Goal: Task Accomplishment & Management: Use online tool/utility

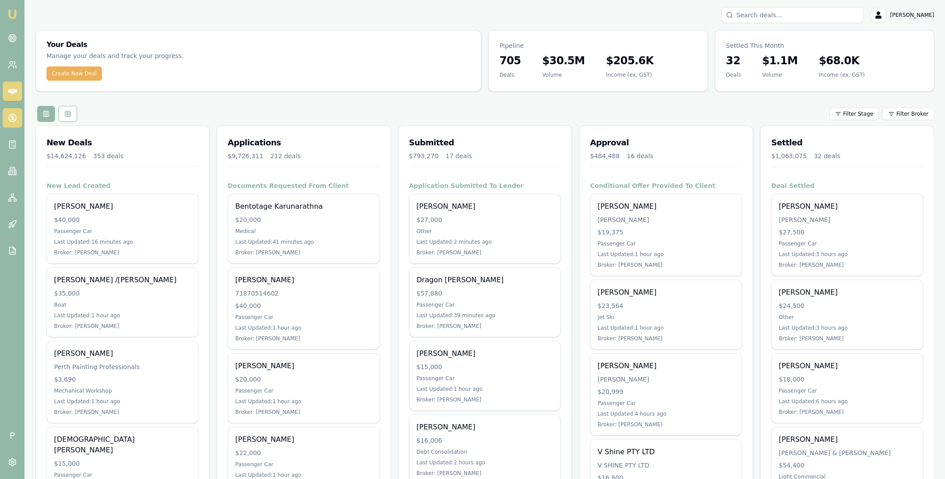
click at [13, 114] on circle at bounding box center [12, 118] width 8 height 8
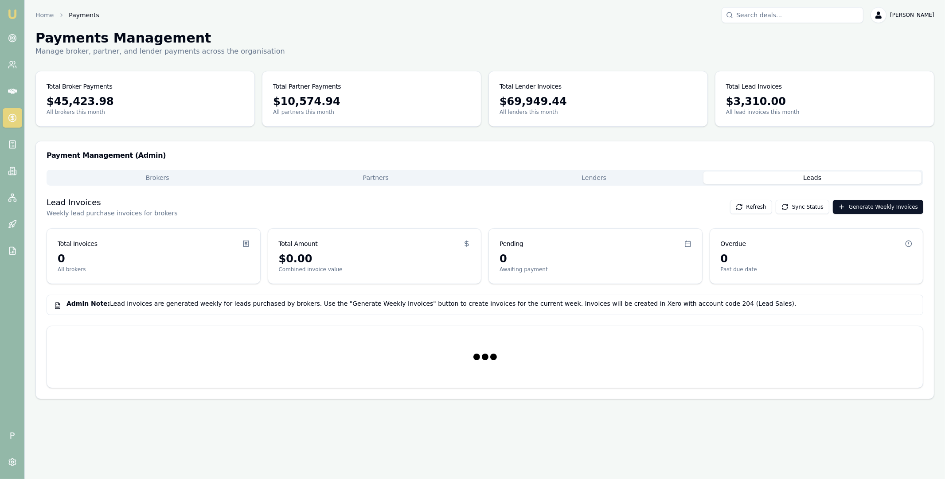
click at [790, 179] on button "Leads" at bounding box center [813, 178] width 219 height 12
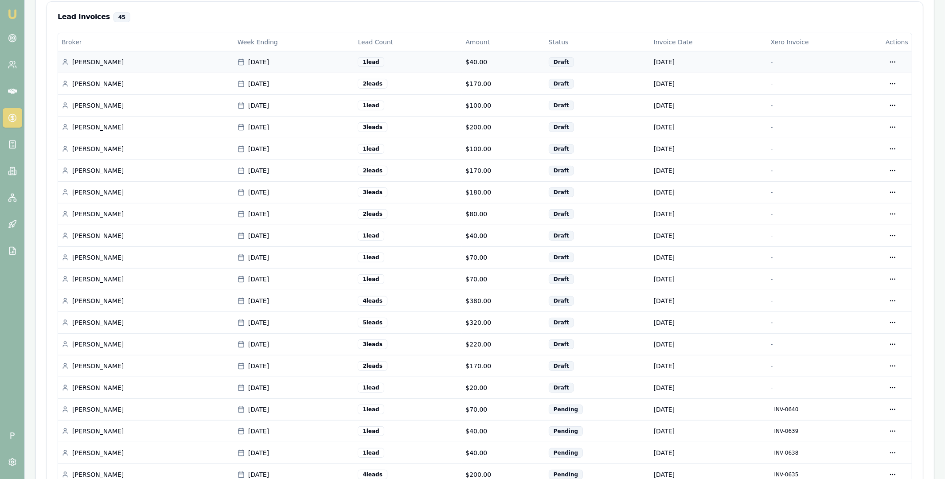
scroll to position [313, 0]
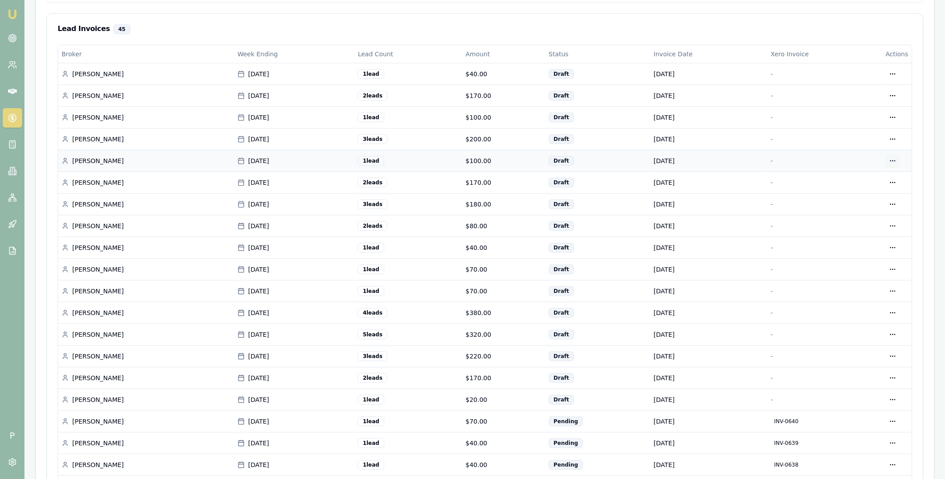
click at [875, 179] on div "Generate in Xero" at bounding box center [868, 179] width 70 height 14
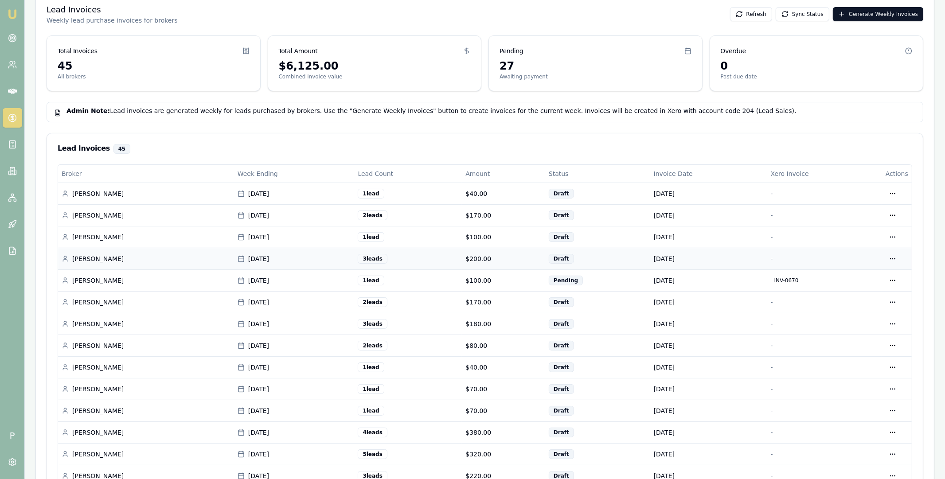
scroll to position [215, 0]
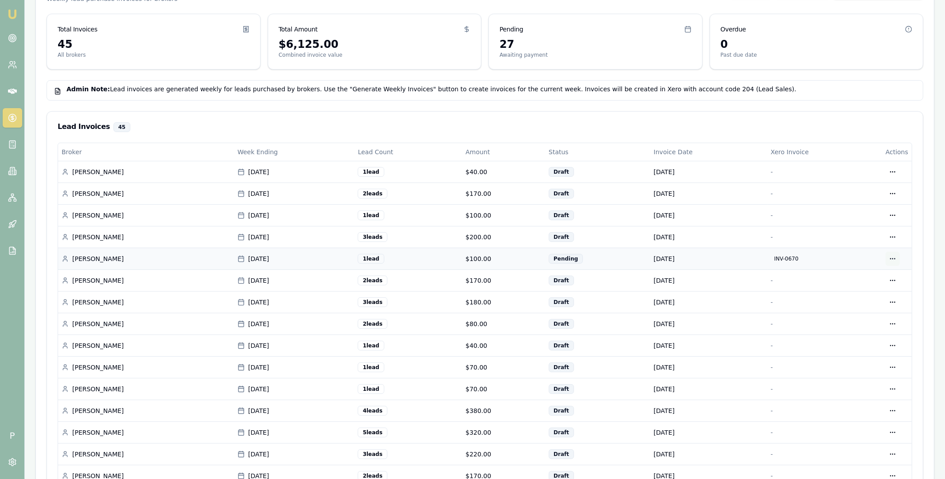
click at [898, 257] on html "Emu Broker P Home Payments [PERSON_NAME] Toggle Menu Payments Management Manage…" at bounding box center [472, 24] width 945 height 479
click at [860, 307] on div "View in Xero" at bounding box center [864, 305] width 77 height 14
click at [893, 265] on html "Emu Broker P Home Payments [PERSON_NAME] Toggle Menu Payments Management Manage…" at bounding box center [472, 24] width 945 height 479
click at [876, 298] on div "Generate in Xero" at bounding box center [868, 299] width 70 height 14
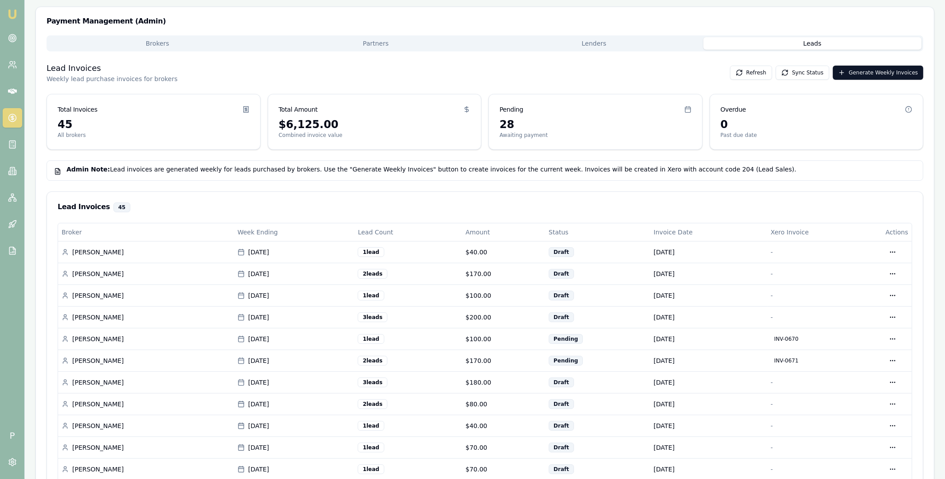
scroll to position [193, 0]
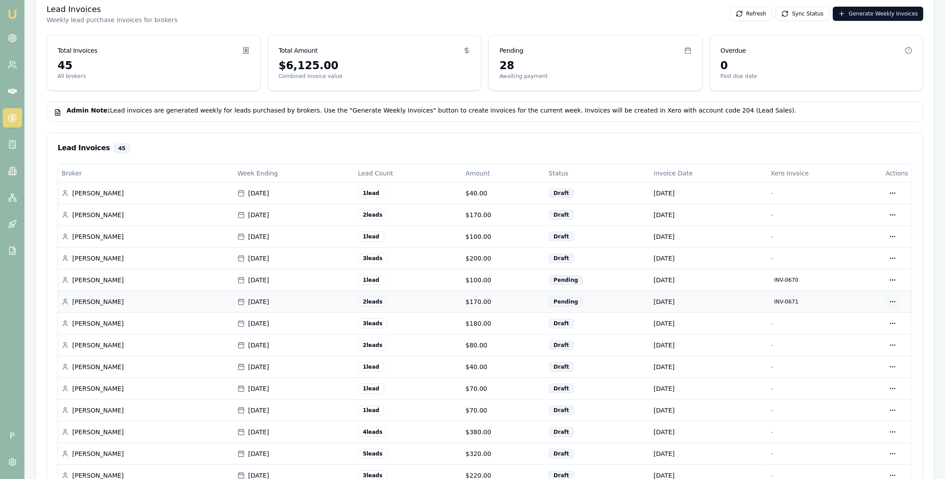
click at [895, 286] on html "Emu Broker P Home Payments [PERSON_NAME] Toggle Menu Payments Management Manage…" at bounding box center [472, 46] width 945 height 479
click at [866, 349] on div "View in Xero" at bounding box center [864, 348] width 77 height 14
click at [893, 286] on html "Emu Broker P Home Payments [PERSON_NAME] Toggle Menu Payments Management Manage…" at bounding box center [472, 46] width 945 height 479
click at [878, 343] on div "Generate in Xero" at bounding box center [868, 342] width 70 height 14
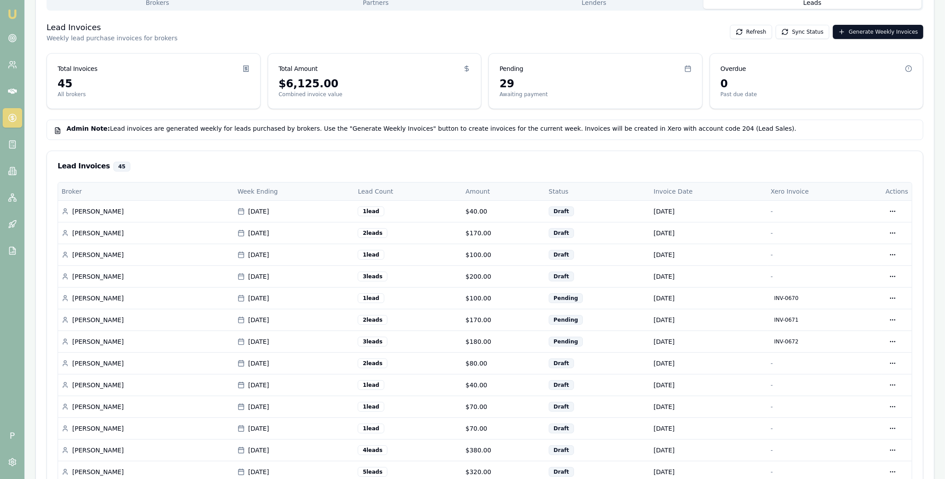
scroll to position [320, 0]
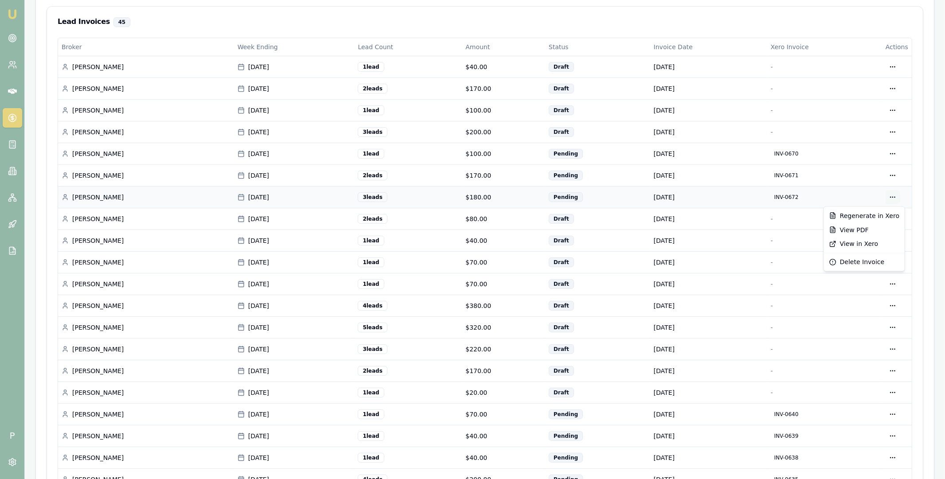
click at [862, 243] on div "View in Xero" at bounding box center [864, 244] width 77 height 14
click at [869, 238] on div "Generate in Xero" at bounding box center [868, 238] width 70 height 14
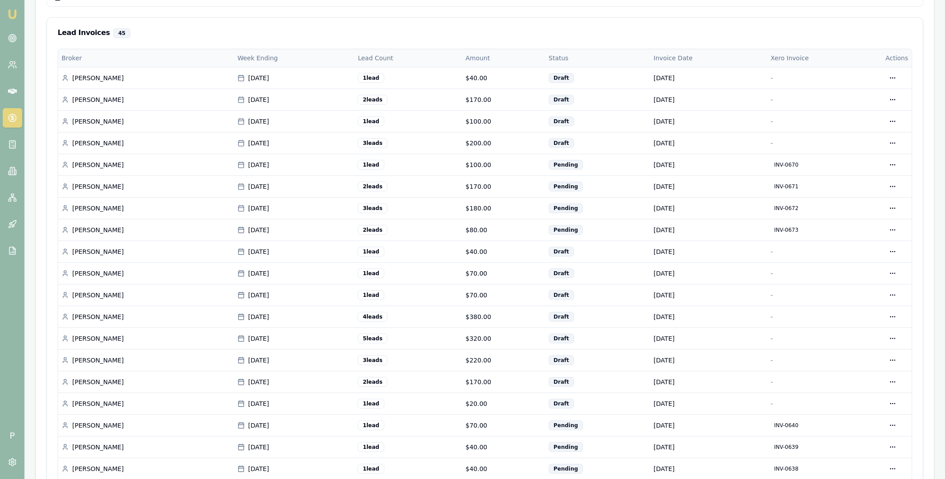
scroll to position [362, 0]
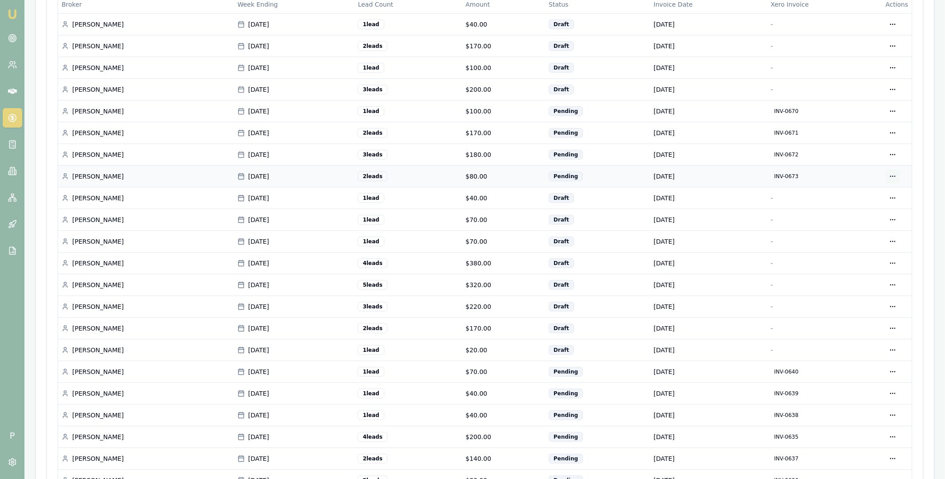
click at [854, 220] on div "View in Xero" at bounding box center [864, 223] width 77 height 14
click at [871, 215] on div "Generate in Xero" at bounding box center [868, 217] width 70 height 14
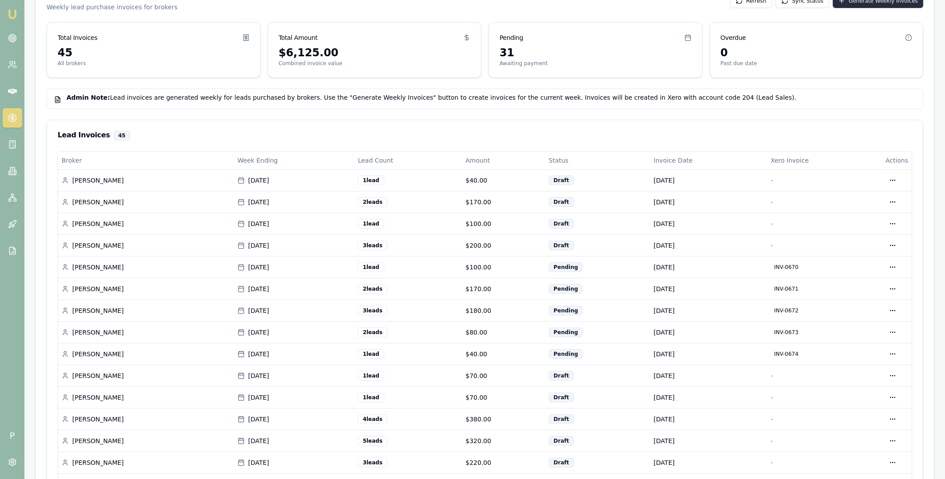
scroll to position [396, 0]
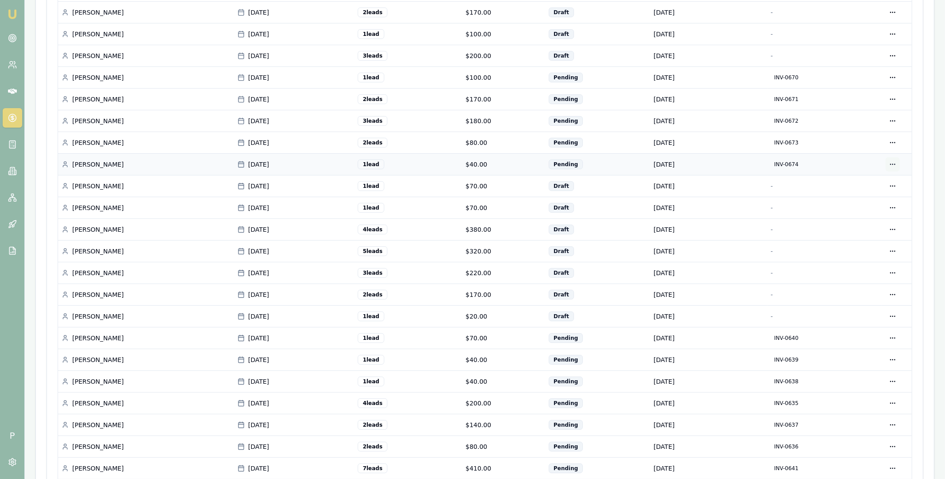
click at [860, 210] on div "View in Xero" at bounding box center [864, 211] width 77 height 14
click at [869, 205] on div "Generate in Xero" at bounding box center [868, 205] width 70 height 14
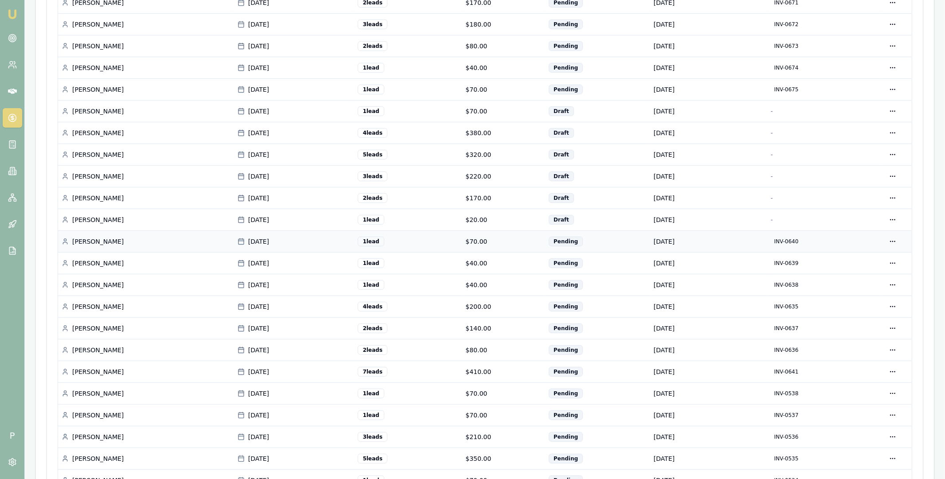
scroll to position [455, 0]
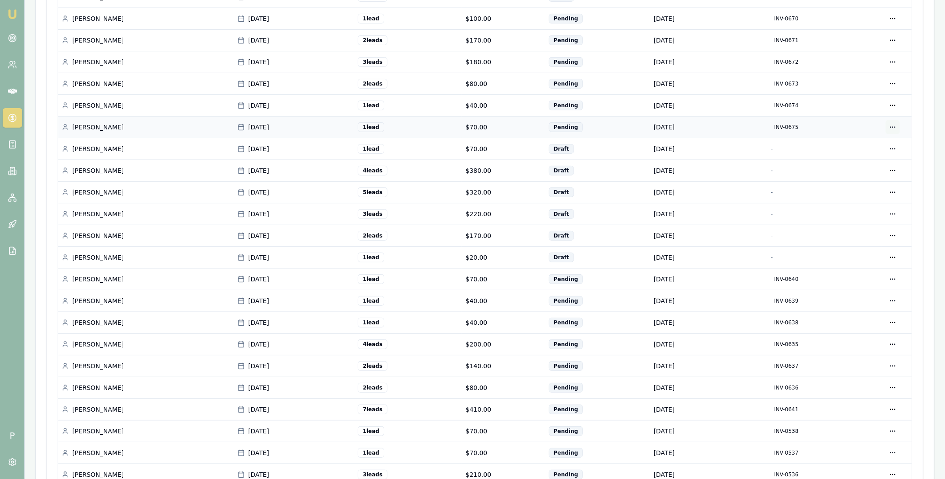
click at [859, 172] on div "View in Xero" at bounding box center [864, 174] width 77 height 14
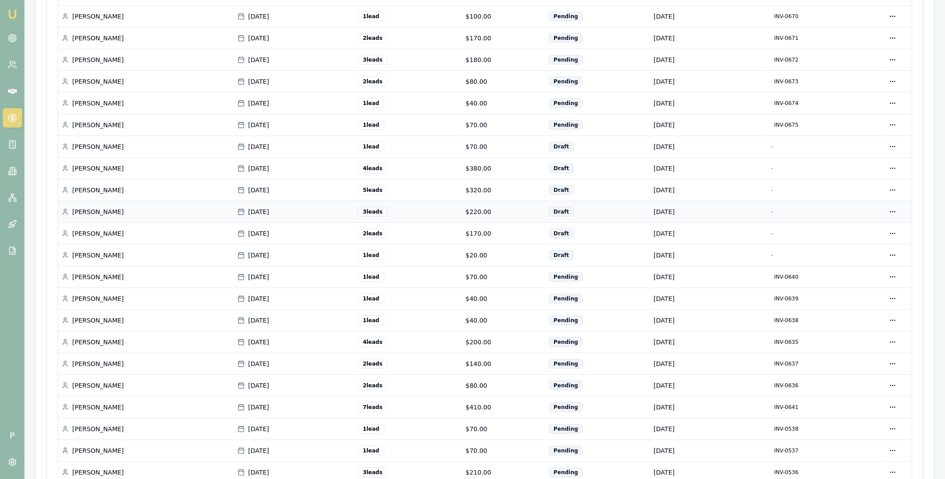
scroll to position [485, 0]
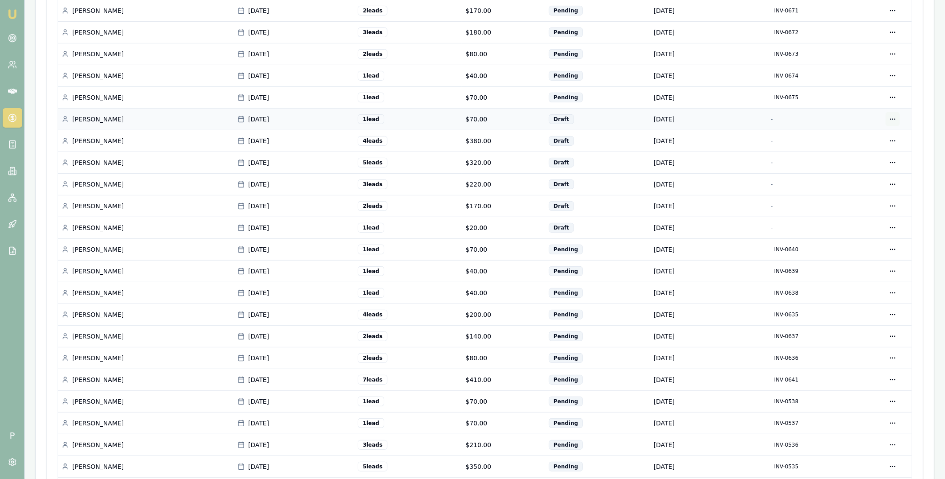
click at [875, 137] on div "Generate in Xero" at bounding box center [868, 138] width 70 height 14
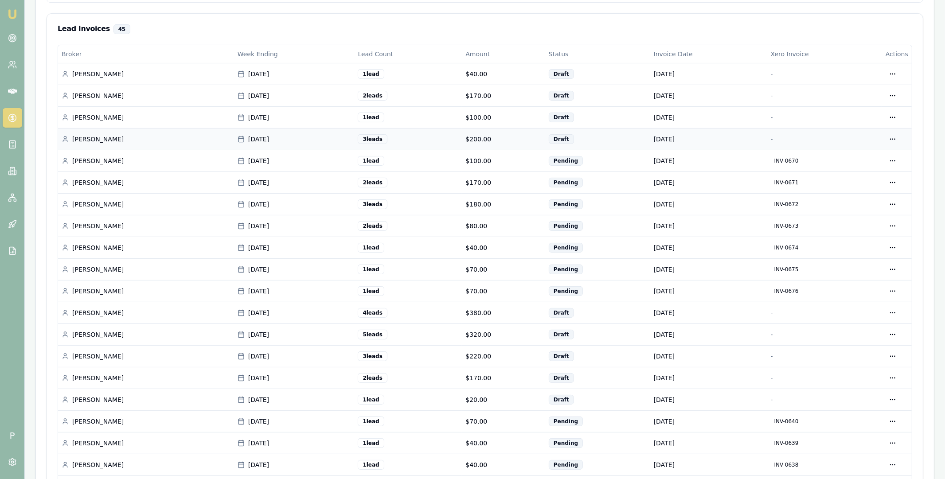
scroll to position [388, 0]
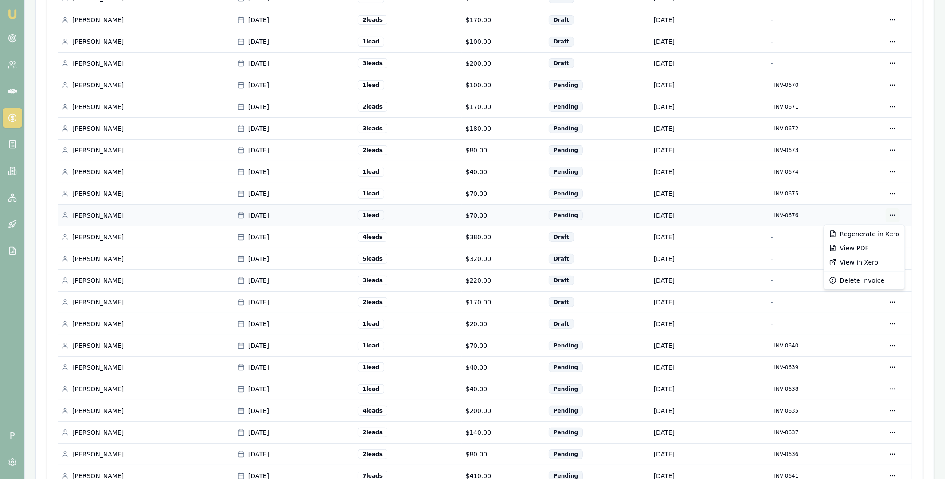
click at [864, 260] on div "View in Xero" at bounding box center [864, 262] width 77 height 14
click at [880, 256] on div "Generate in Xero" at bounding box center [868, 256] width 70 height 14
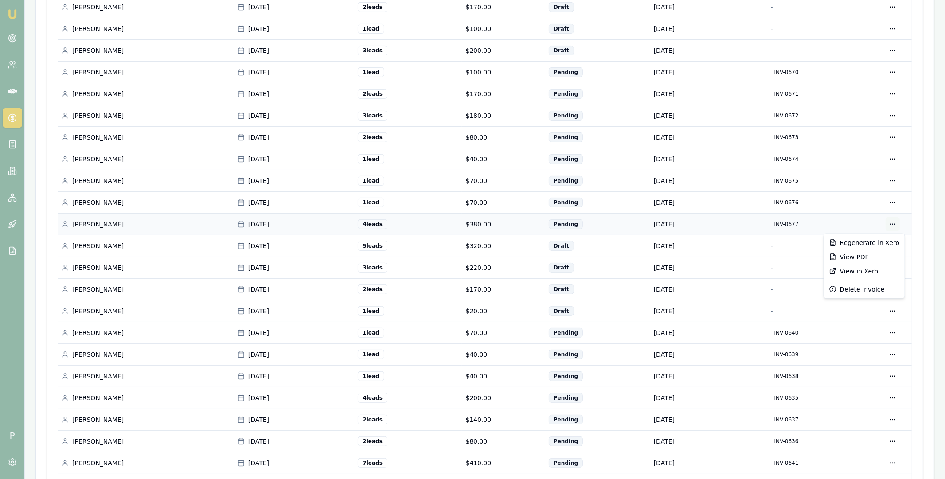
click at [870, 269] on div "View in Xero" at bounding box center [864, 271] width 77 height 14
click at [879, 264] on div "Generate in Xero" at bounding box center [868, 265] width 70 height 14
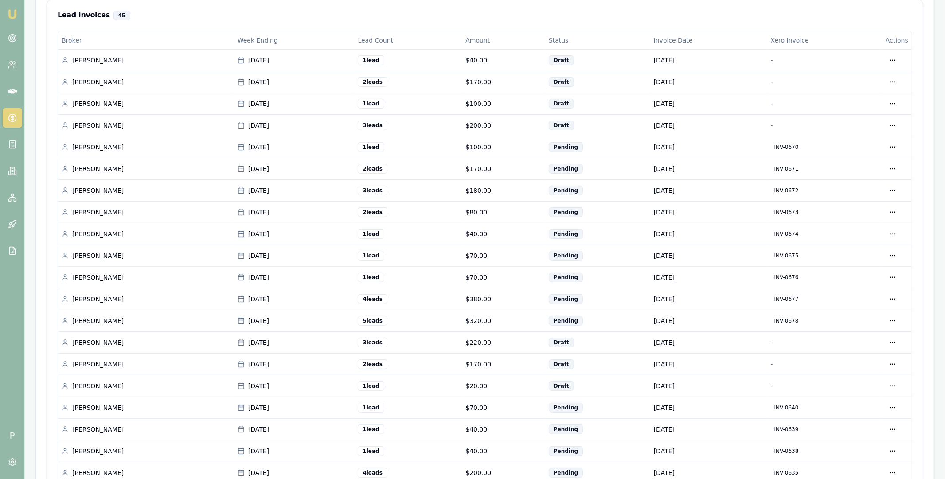
scroll to position [371, 0]
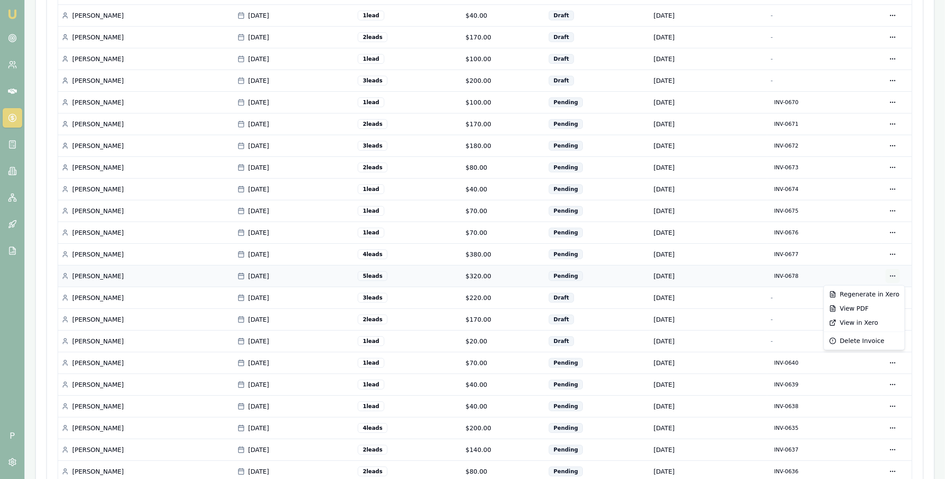
click at [861, 322] on div "View in Xero" at bounding box center [864, 323] width 77 height 14
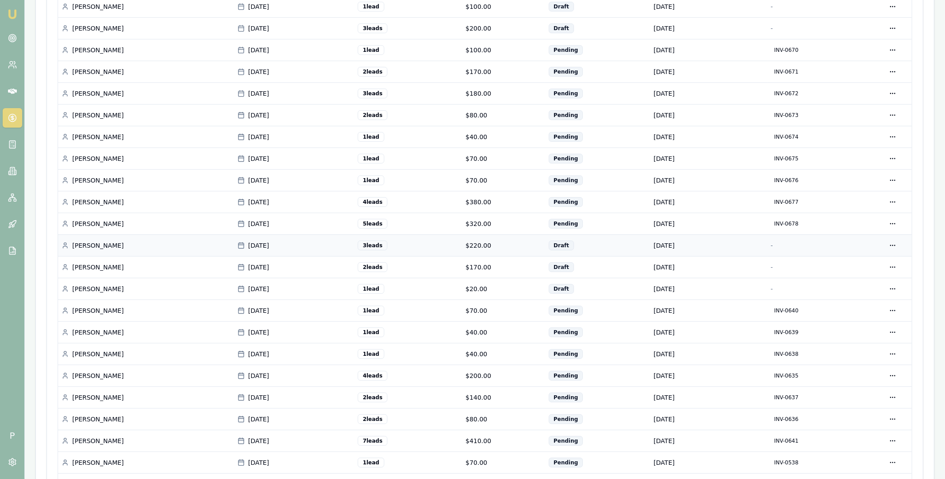
scroll to position [431, 0]
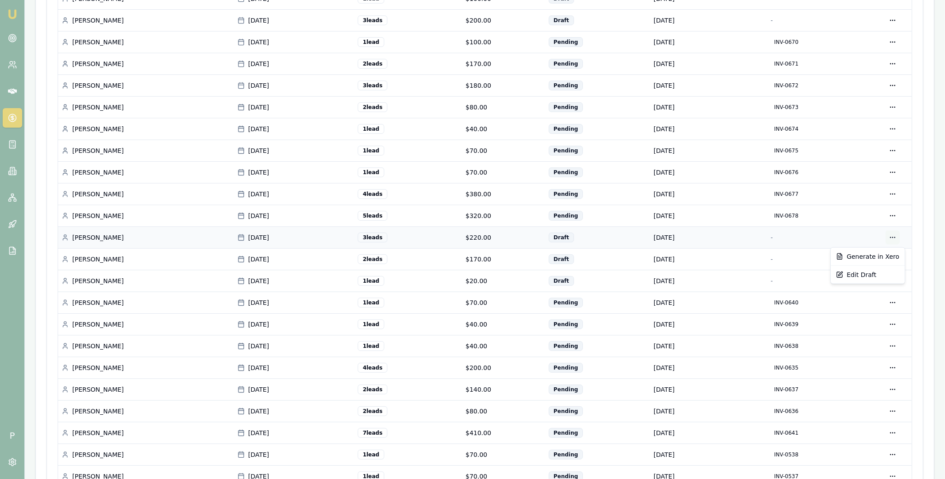
click at [872, 255] on div "Generate in Xero" at bounding box center [868, 257] width 70 height 14
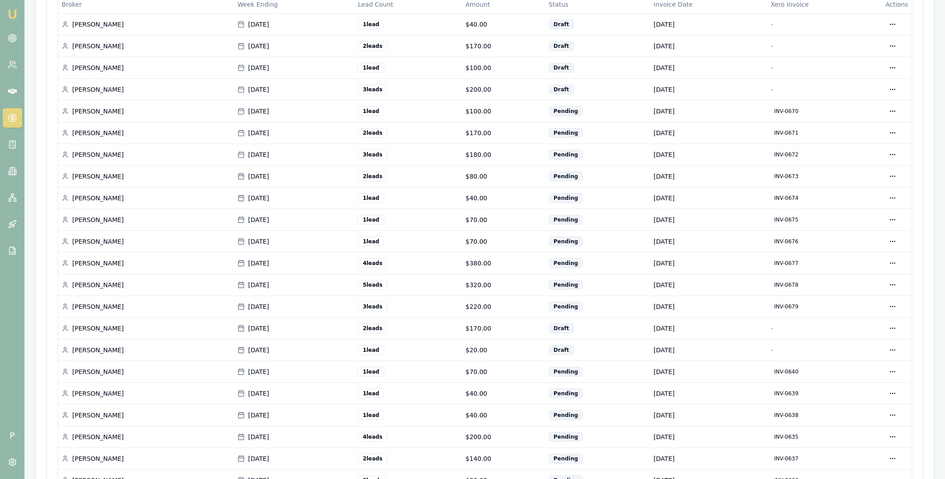
scroll to position [383, 0]
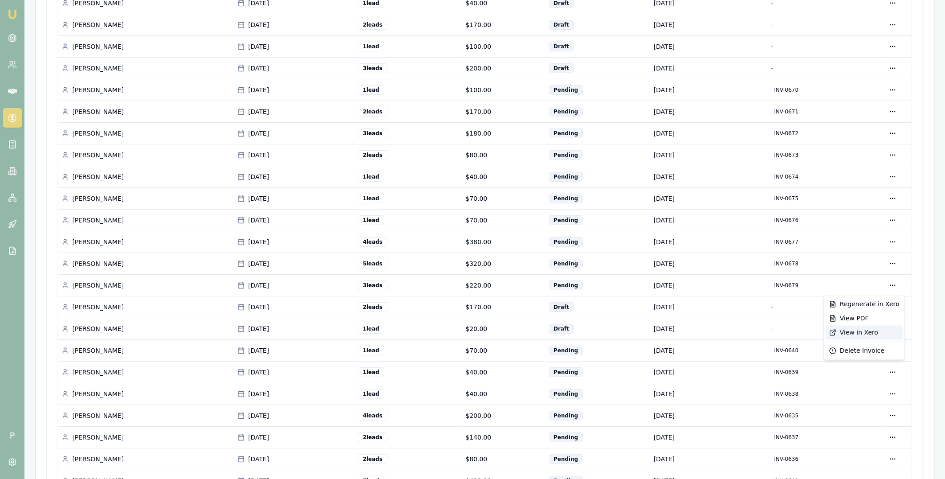
click at [862, 333] on div "View in Xero" at bounding box center [864, 333] width 77 height 14
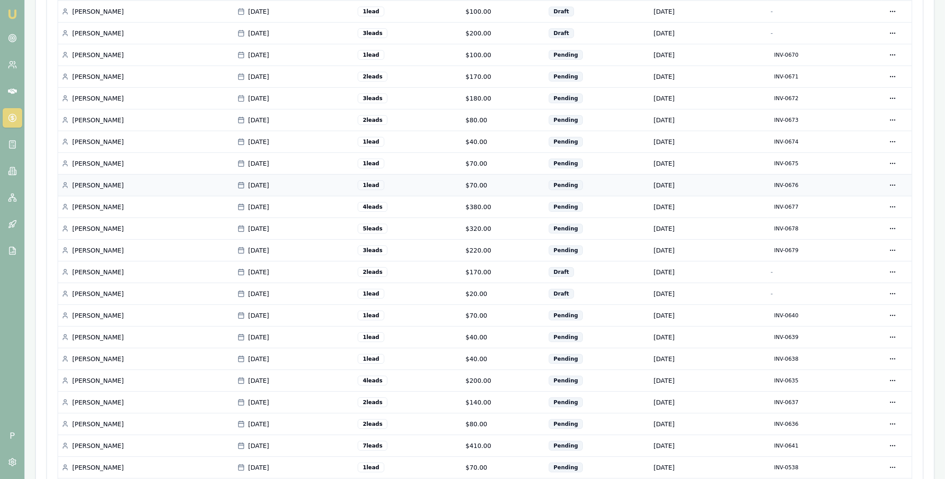
scroll to position [473, 0]
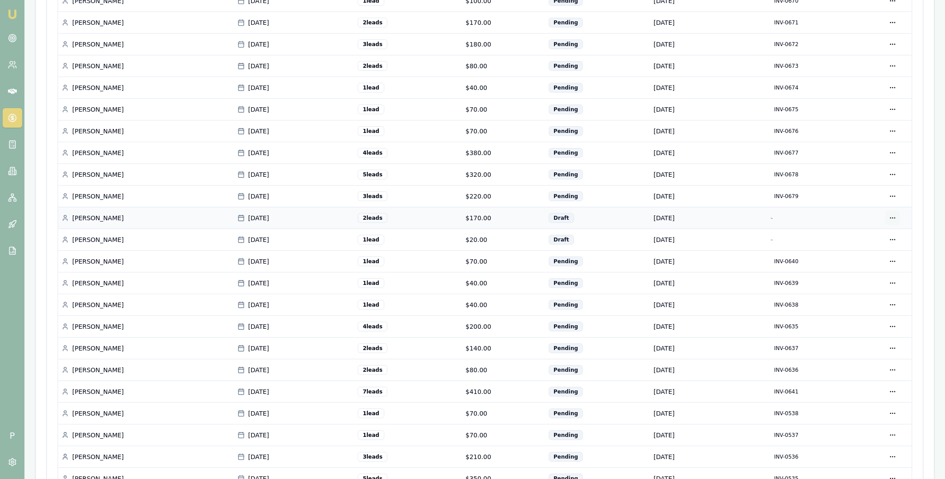
click at [866, 237] on div "Generate in Xero" at bounding box center [868, 237] width 70 height 14
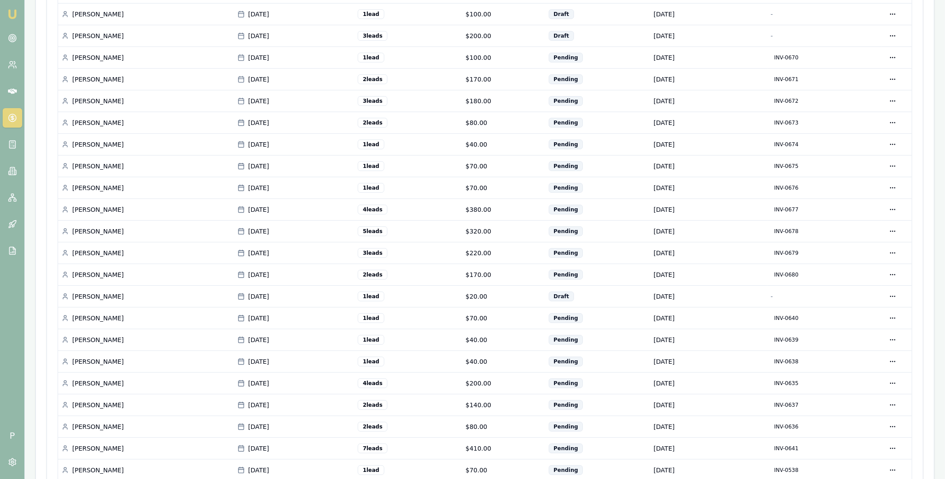
scroll to position [514, 0]
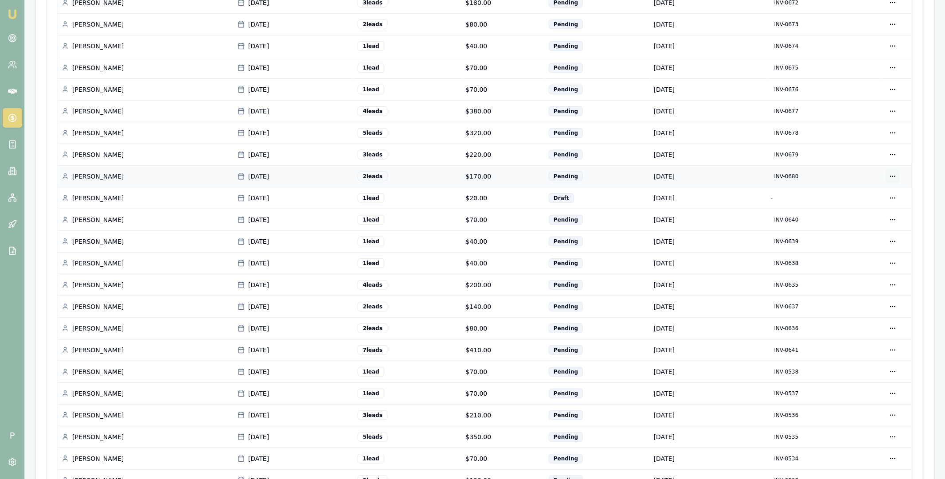
click at [864, 220] on div "View in Xero" at bounding box center [864, 224] width 77 height 14
click at [872, 218] on div "Generate in Xero" at bounding box center [868, 217] width 70 height 14
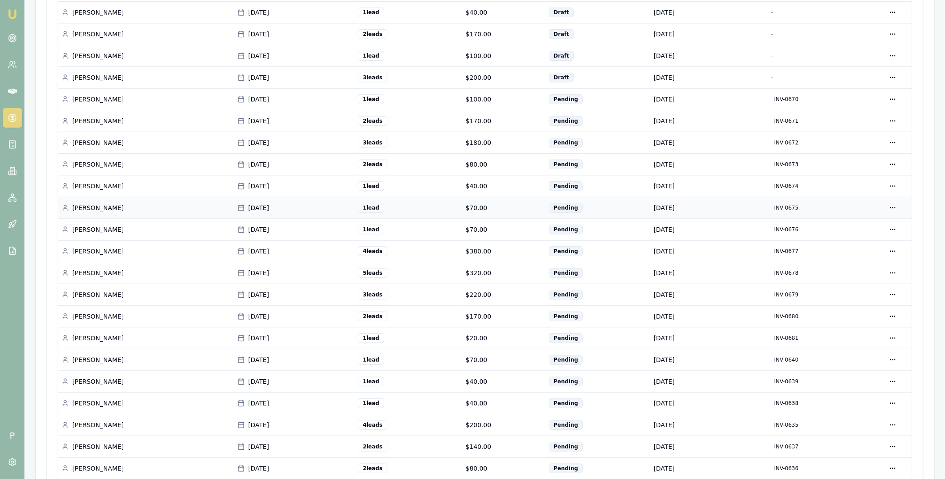
scroll to position [408, 0]
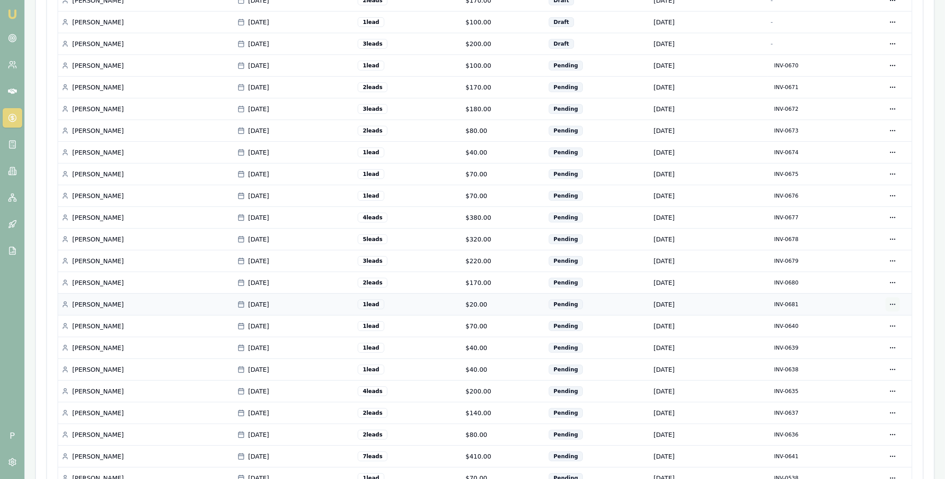
click at [862, 352] on div "View in Xero" at bounding box center [864, 352] width 77 height 14
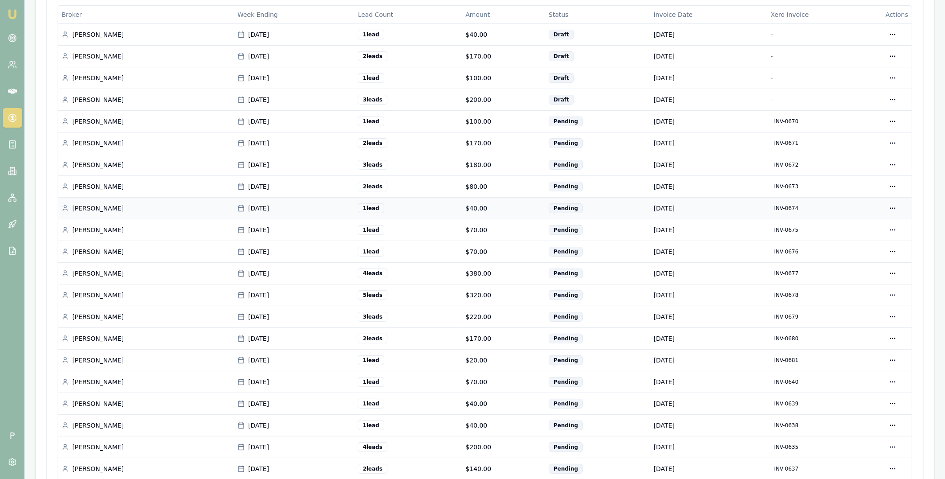
scroll to position [320, 0]
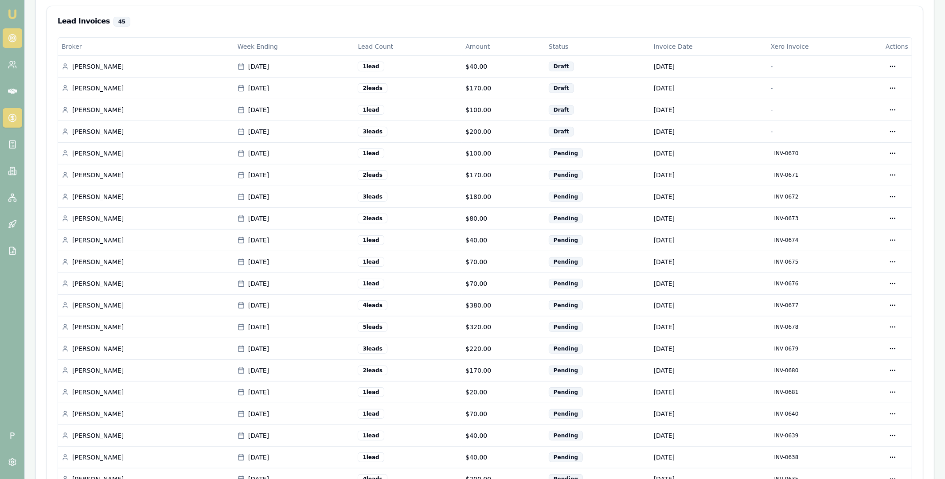
click at [11, 31] on link at bounding box center [13, 38] width 20 height 20
